Goal: Information Seeking & Learning: Learn about a topic

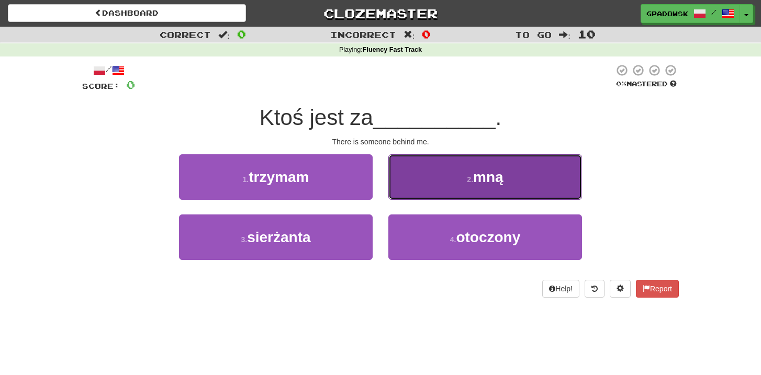
click at [485, 183] on span "mną" at bounding box center [488, 177] width 30 height 16
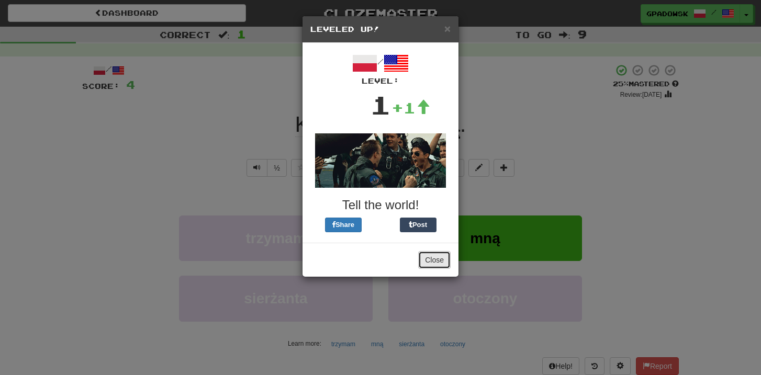
click at [441, 260] on button "Close" at bounding box center [434, 260] width 32 height 18
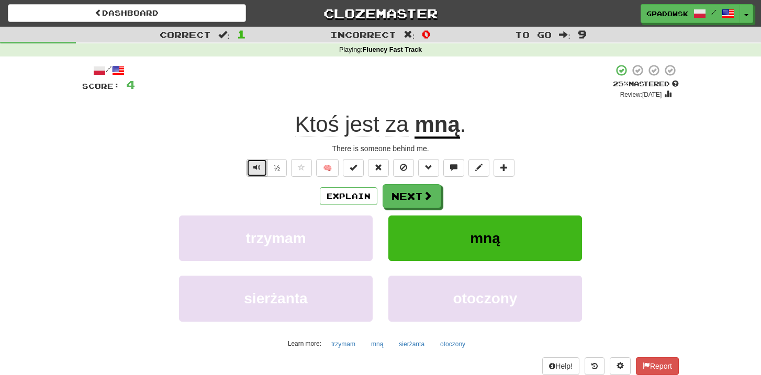
click at [255, 169] on span "Text-to-speech controls" at bounding box center [256, 167] width 7 height 7
click at [416, 198] on button "Next" at bounding box center [412, 197] width 59 height 24
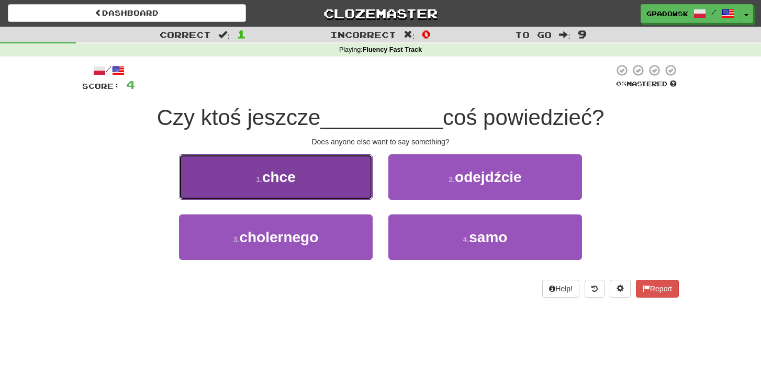
click at [347, 189] on button "1 . chce" at bounding box center [276, 177] width 194 height 46
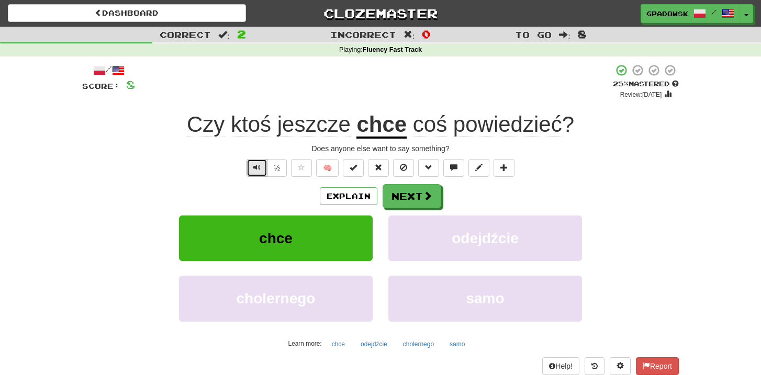
click at [256, 168] on span "Text-to-speech controls" at bounding box center [256, 167] width 7 height 7
click at [334, 196] on button "Explain" at bounding box center [349, 196] width 58 height 18
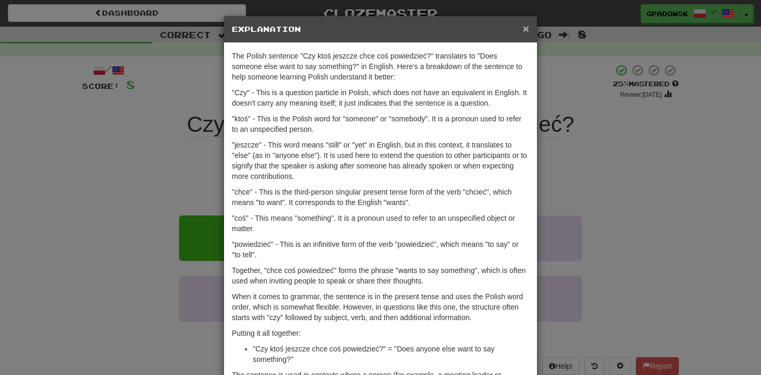
click at [526, 33] on span "×" at bounding box center [526, 28] width 6 height 12
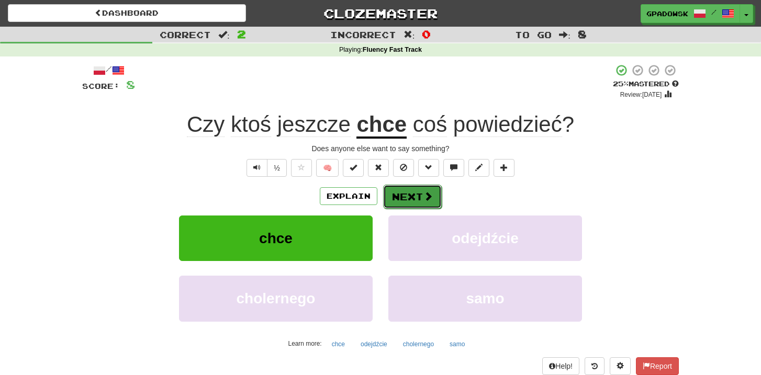
click at [433, 189] on button "Next" at bounding box center [412, 197] width 59 height 24
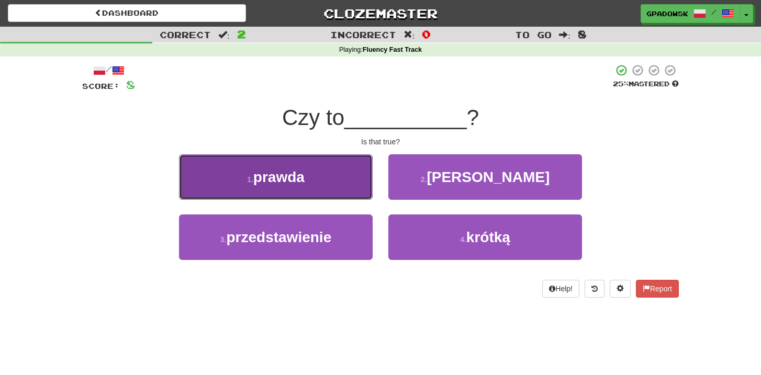
click at [278, 182] on span "prawda" at bounding box center [278, 177] width 51 height 16
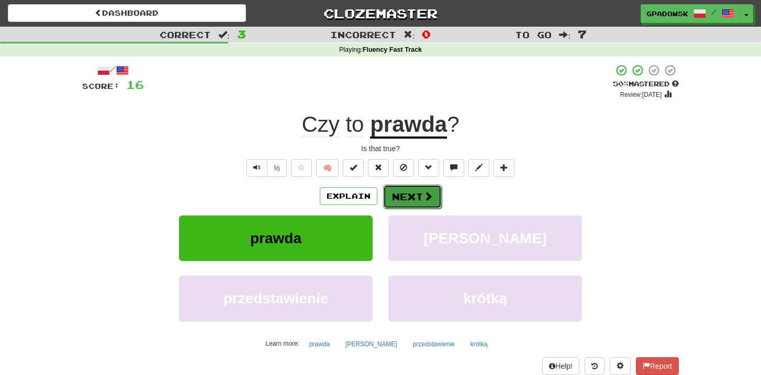
click at [410, 199] on button "Next" at bounding box center [412, 197] width 59 height 24
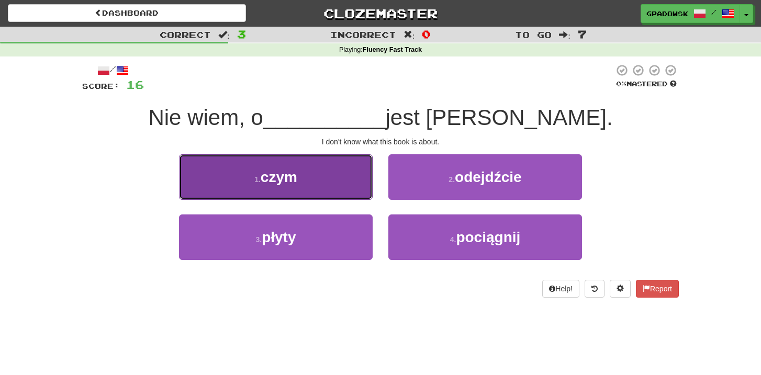
click at [291, 193] on button "1 . czym" at bounding box center [276, 177] width 194 height 46
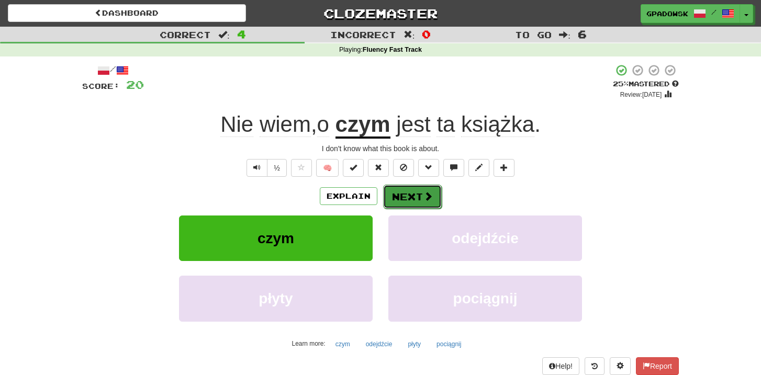
click at [409, 199] on button "Next" at bounding box center [412, 197] width 59 height 24
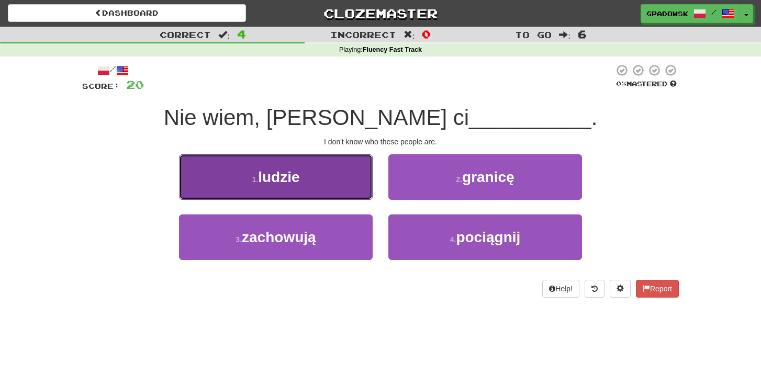
click at [296, 180] on span "ludzie" at bounding box center [278, 177] width 41 height 16
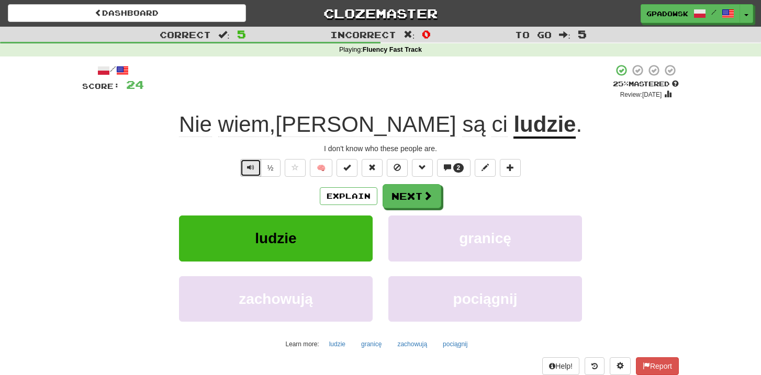
click at [248, 170] on span "Text-to-speech controls" at bounding box center [250, 167] width 7 height 7
click at [428, 197] on span at bounding box center [427, 195] width 9 height 9
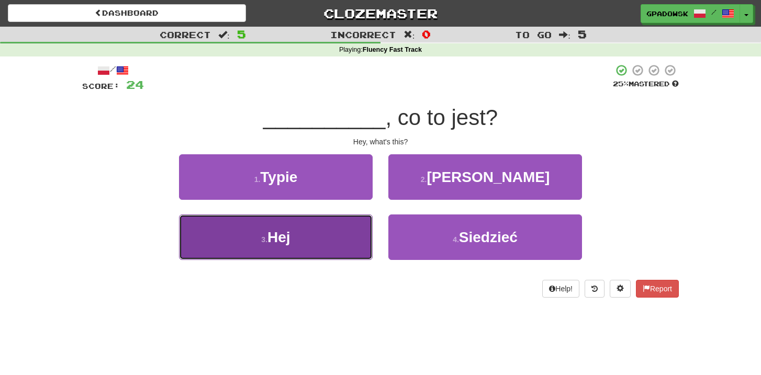
click at [291, 245] on button "3 . Hej" at bounding box center [276, 237] width 194 height 46
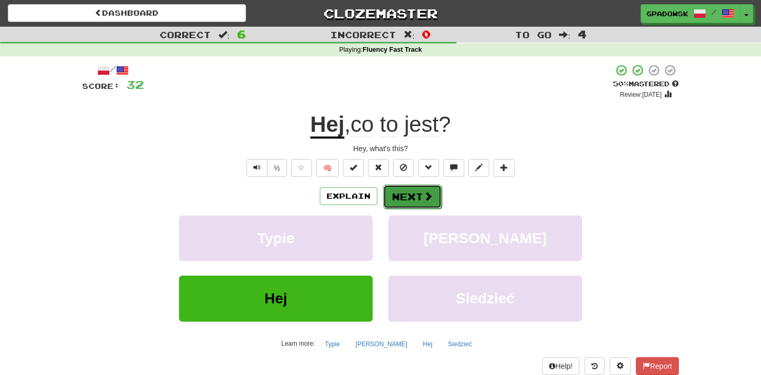
click at [420, 198] on button "Next" at bounding box center [412, 197] width 59 height 24
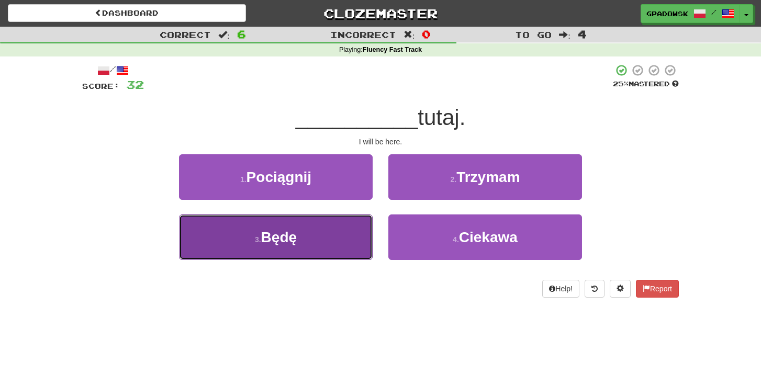
click at [291, 235] on span "Będę" at bounding box center [279, 237] width 36 height 16
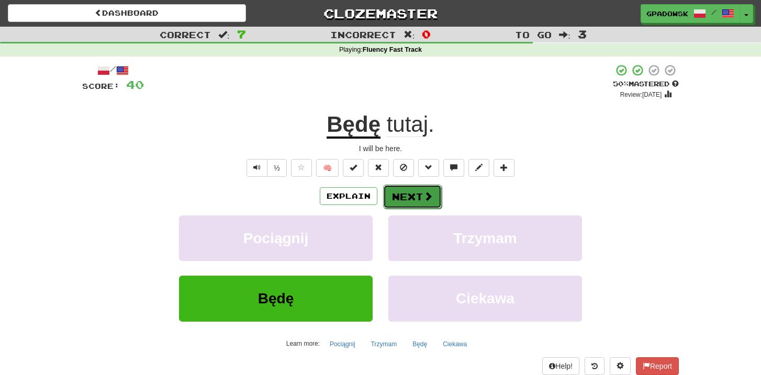
click at [413, 200] on button "Next" at bounding box center [412, 197] width 59 height 24
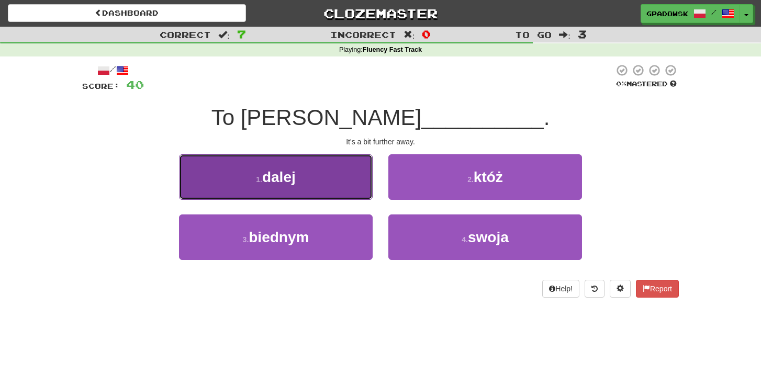
click at [322, 180] on button "1 . dalej" at bounding box center [276, 177] width 194 height 46
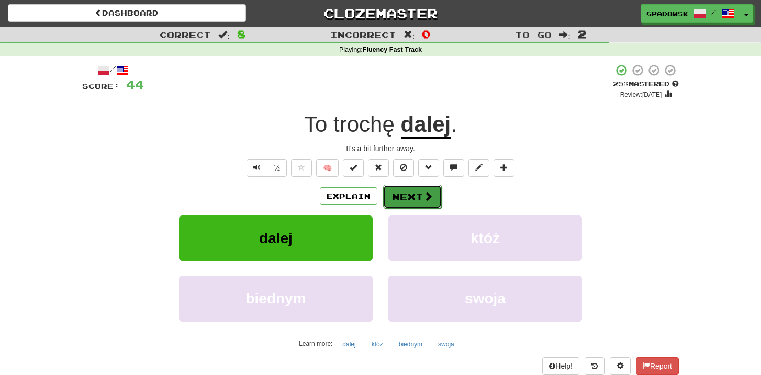
click at [424, 201] on span at bounding box center [427, 195] width 9 height 9
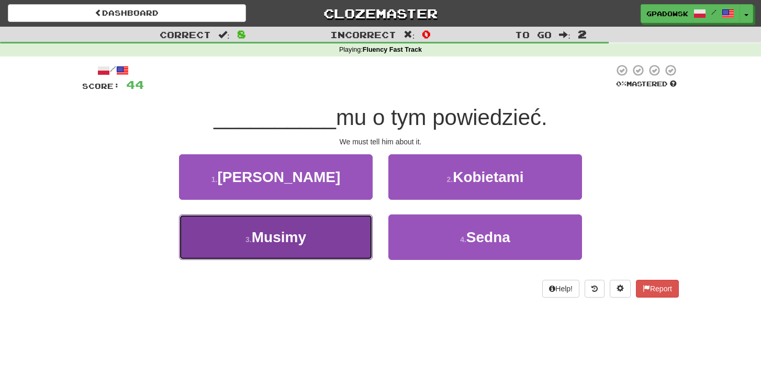
click at [299, 244] on span "Musimy" at bounding box center [279, 237] width 54 height 16
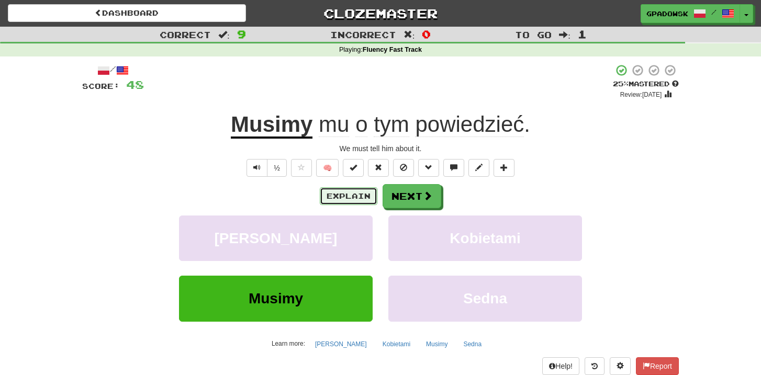
click at [335, 195] on button "Explain" at bounding box center [349, 196] width 58 height 18
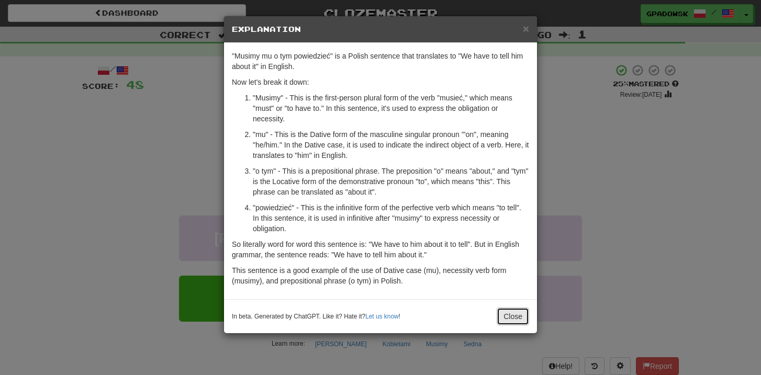
click at [514, 318] on button "Close" at bounding box center [512, 317] width 32 height 18
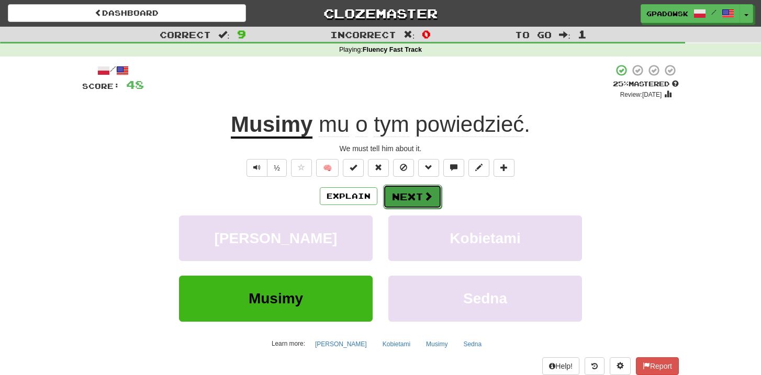
click at [413, 197] on button "Next" at bounding box center [412, 197] width 59 height 24
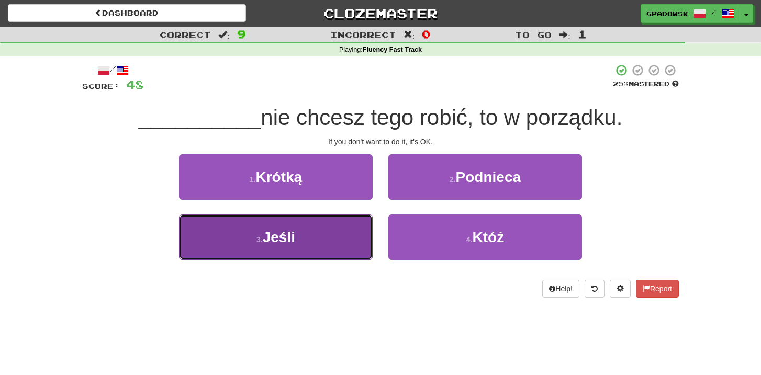
click at [310, 235] on button "3 . Jeśli" at bounding box center [276, 237] width 194 height 46
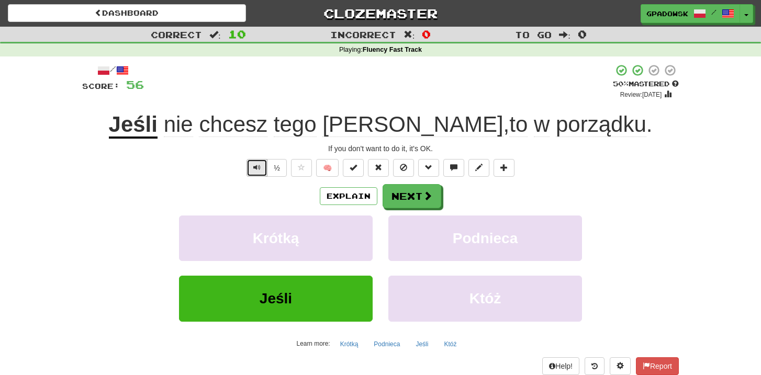
click at [258, 169] on span "Text-to-speech controls" at bounding box center [256, 167] width 7 height 7
click at [257, 169] on span "Text-to-speech controls" at bounding box center [256, 167] width 7 height 7
click at [258, 168] on span "Text-to-speech controls" at bounding box center [256, 167] width 7 height 7
click at [412, 201] on button "Next" at bounding box center [412, 197] width 59 height 24
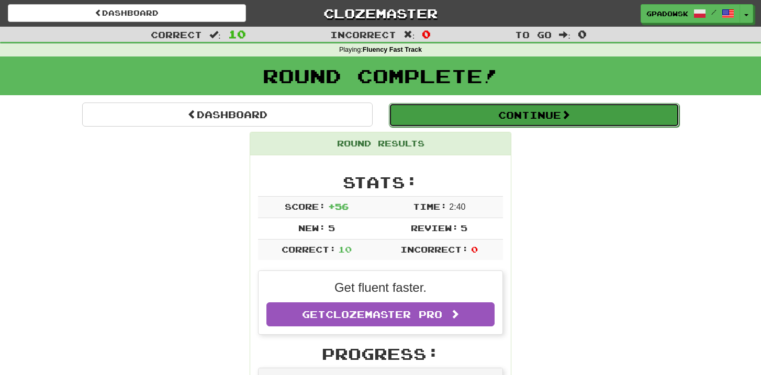
click at [530, 109] on button "Continue" at bounding box center [534, 115] width 290 height 24
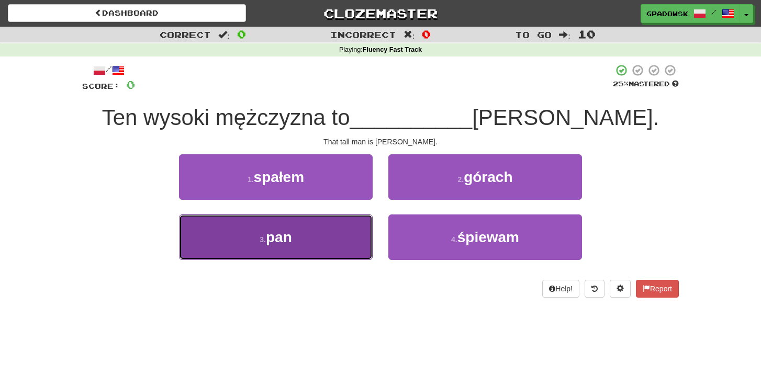
click at [307, 235] on button "3 . pan" at bounding box center [276, 237] width 194 height 46
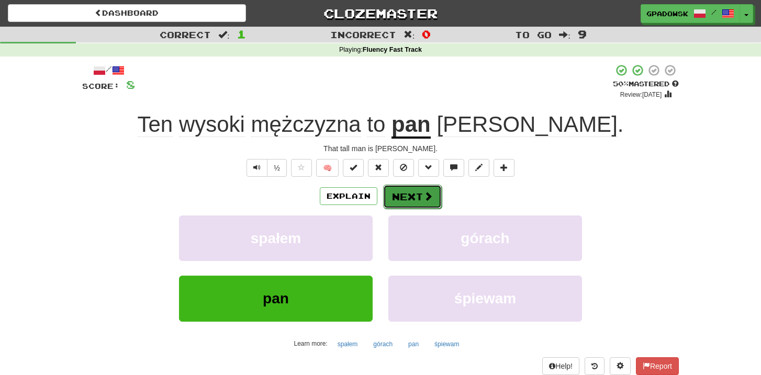
click at [421, 194] on button "Next" at bounding box center [412, 197] width 59 height 24
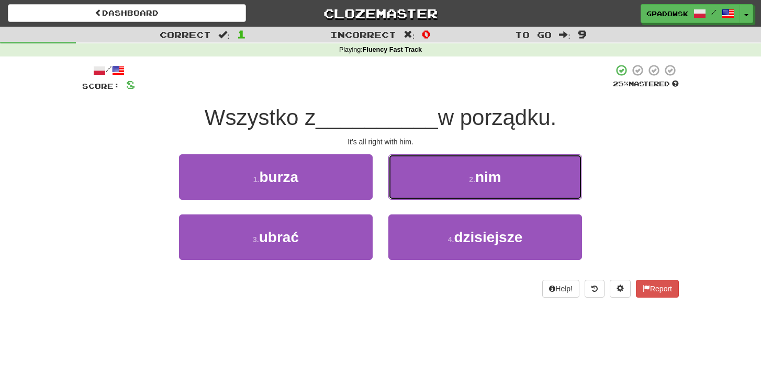
click at [421, 181] on button "2 . nim" at bounding box center [485, 177] width 194 height 46
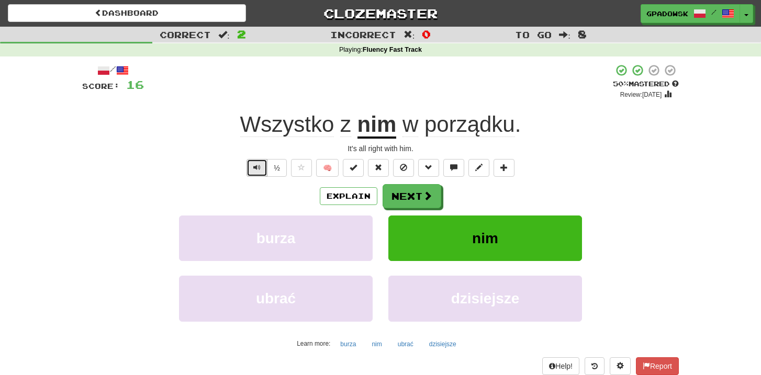
click at [257, 166] on span "Text-to-speech controls" at bounding box center [256, 167] width 7 height 7
click at [423, 195] on span at bounding box center [427, 195] width 9 height 9
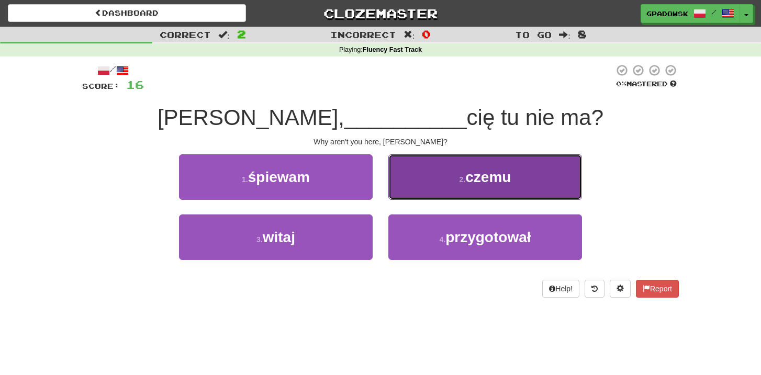
click at [433, 184] on button "2 . czemu" at bounding box center [485, 177] width 194 height 46
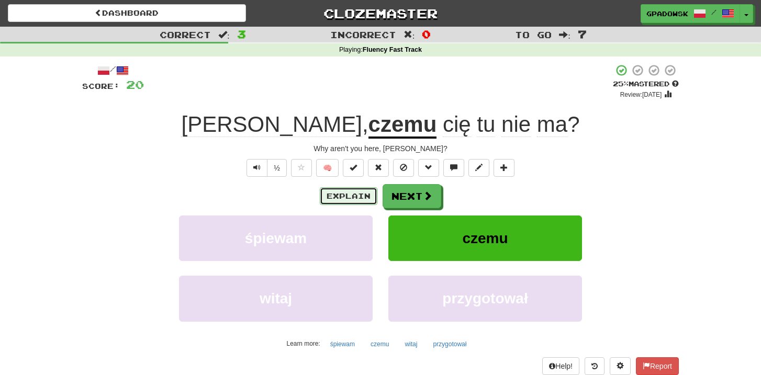
click at [334, 199] on button "Explain" at bounding box center [349, 196] width 58 height 18
